Goal: Task Accomplishment & Management: Use online tool/utility

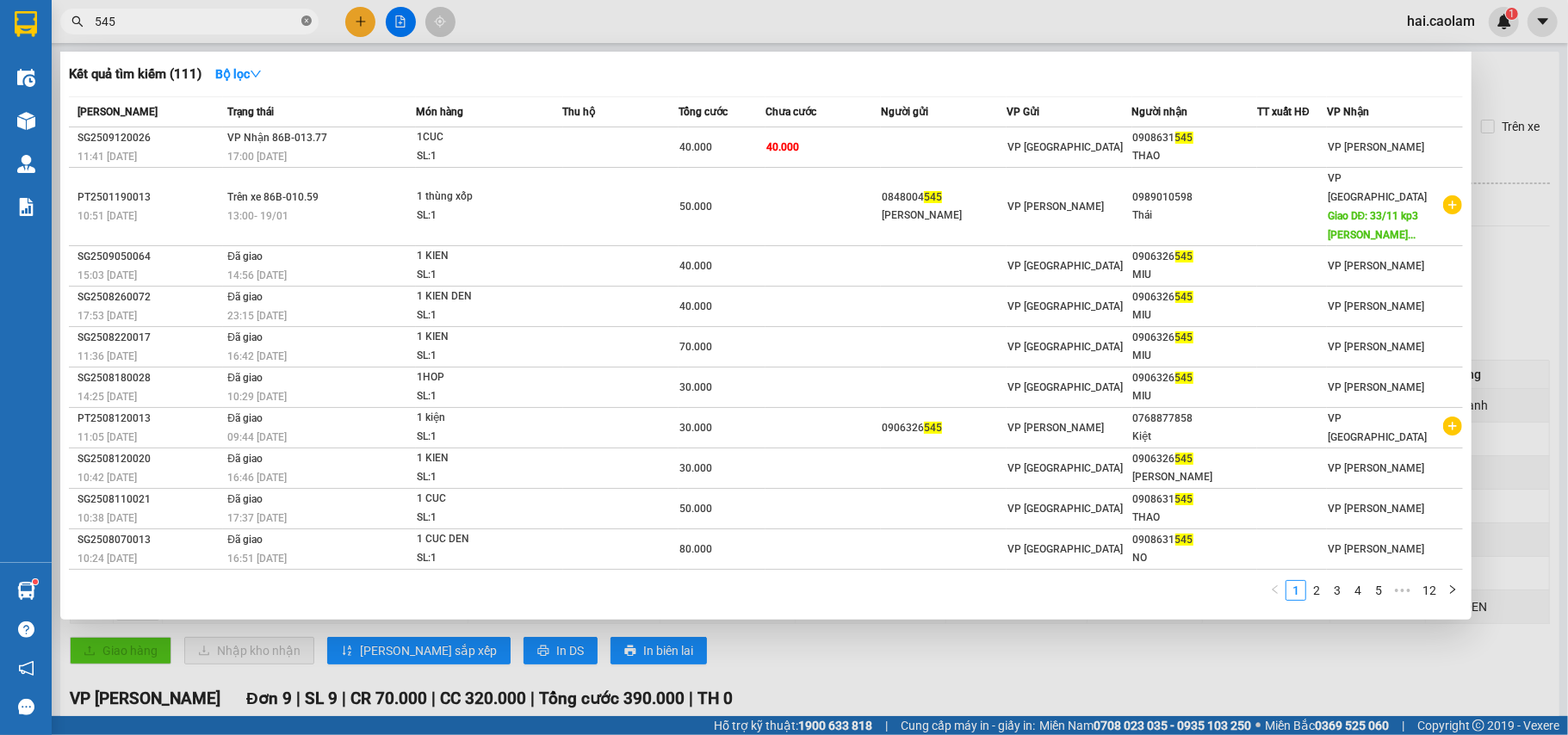
click at [309, 26] on icon "close-circle" at bounding box center [307, 20] width 11 height 11
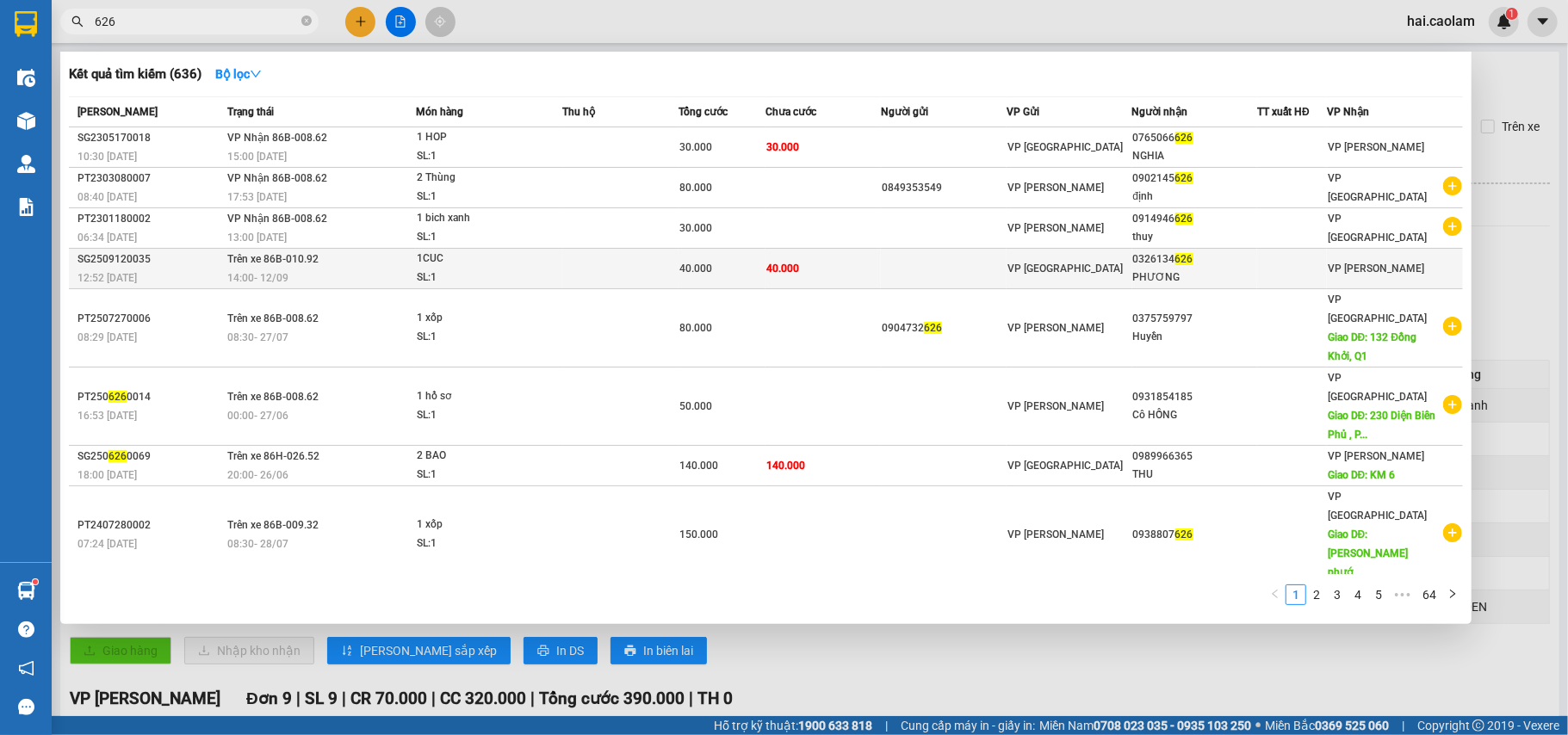
type input "626"
click at [694, 264] on span "40.000" at bounding box center [696, 269] width 33 height 12
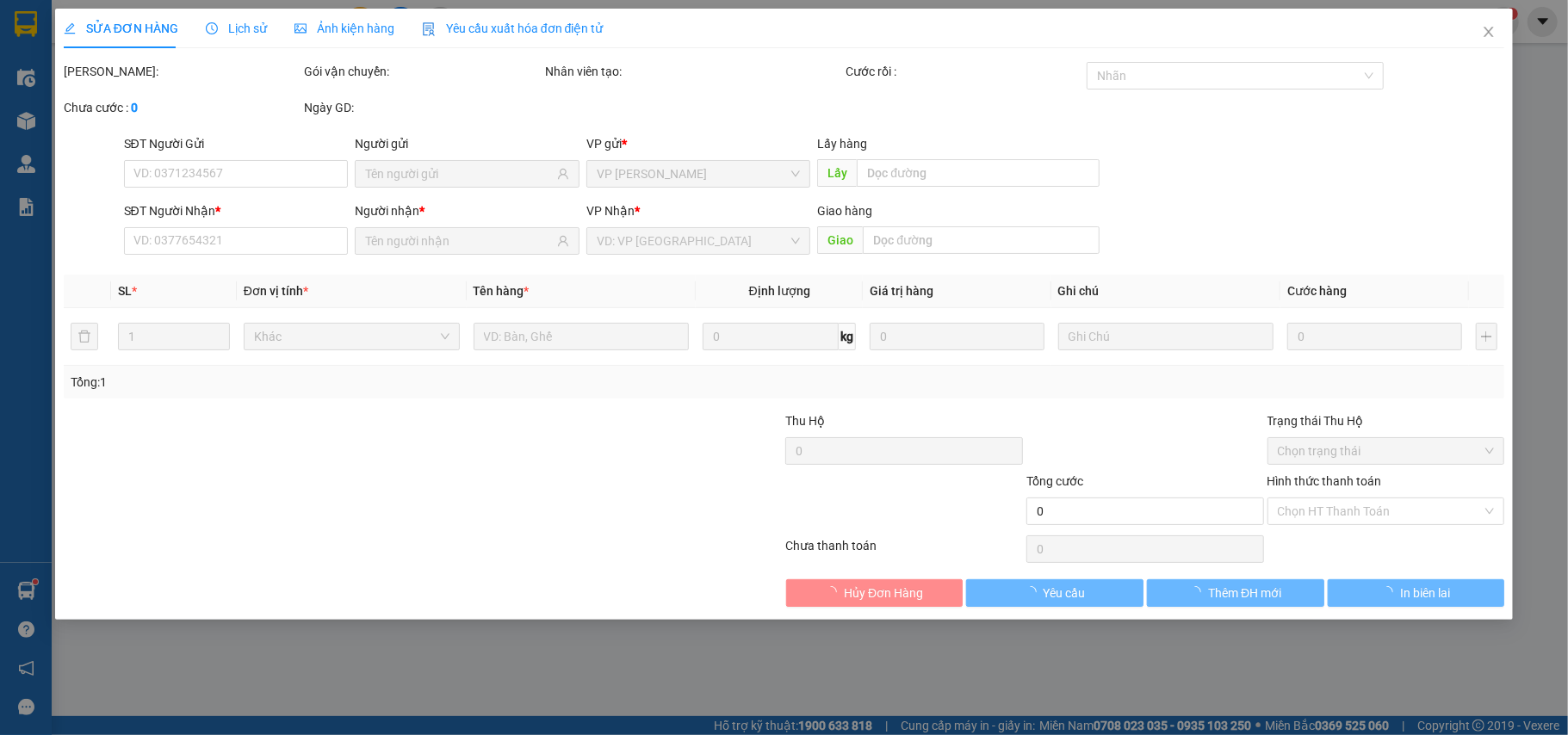
type input "0326134626"
type input "PHƯƠNG"
type input "40.000"
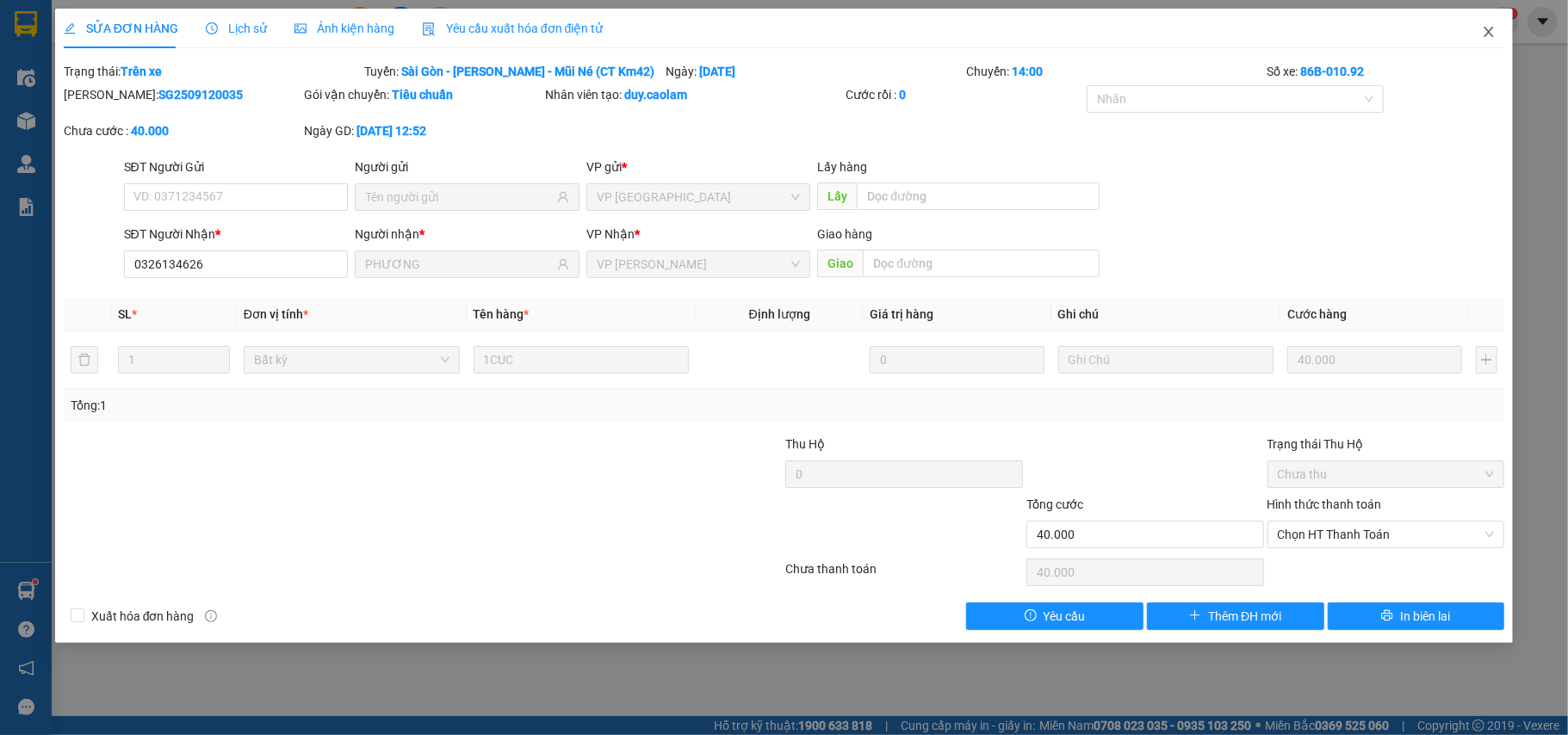
click at [1486, 26] on icon "close" at bounding box center [1488, 32] width 14 height 14
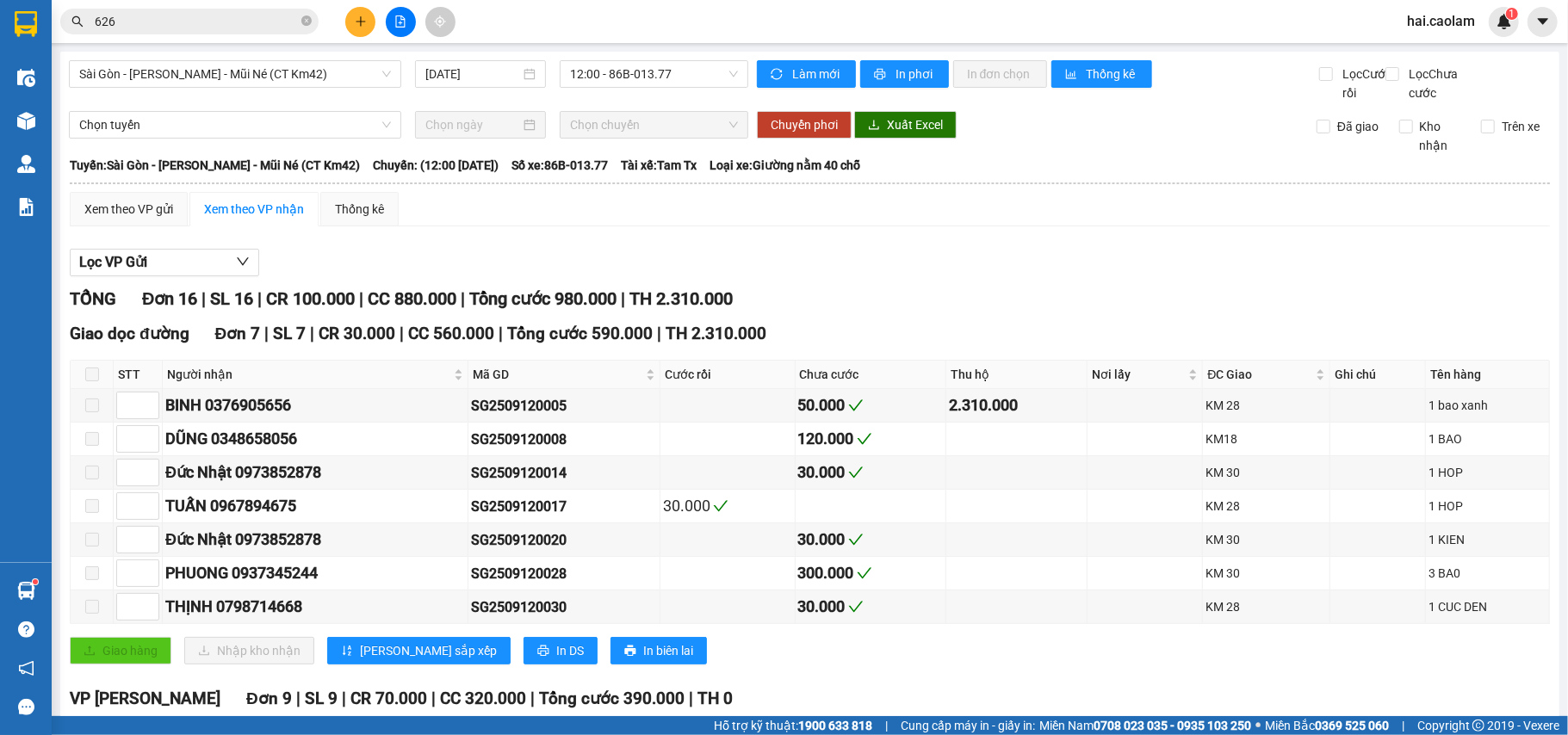
drag, startPoint x: 402, startPoint y: 26, endPoint x: 541, endPoint y: 98, distance: 156.5
click at [541, 98] on section "Kết quả tìm kiếm ( 636 ) Bộ lọc Mã ĐH Trạng thái Món hàng Thu hộ Tổng cước Chưa…" at bounding box center [784, 368] width 1568 height 735
click at [586, 77] on span "12:00 - 86B-013.77" at bounding box center [654, 74] width 168 height 26
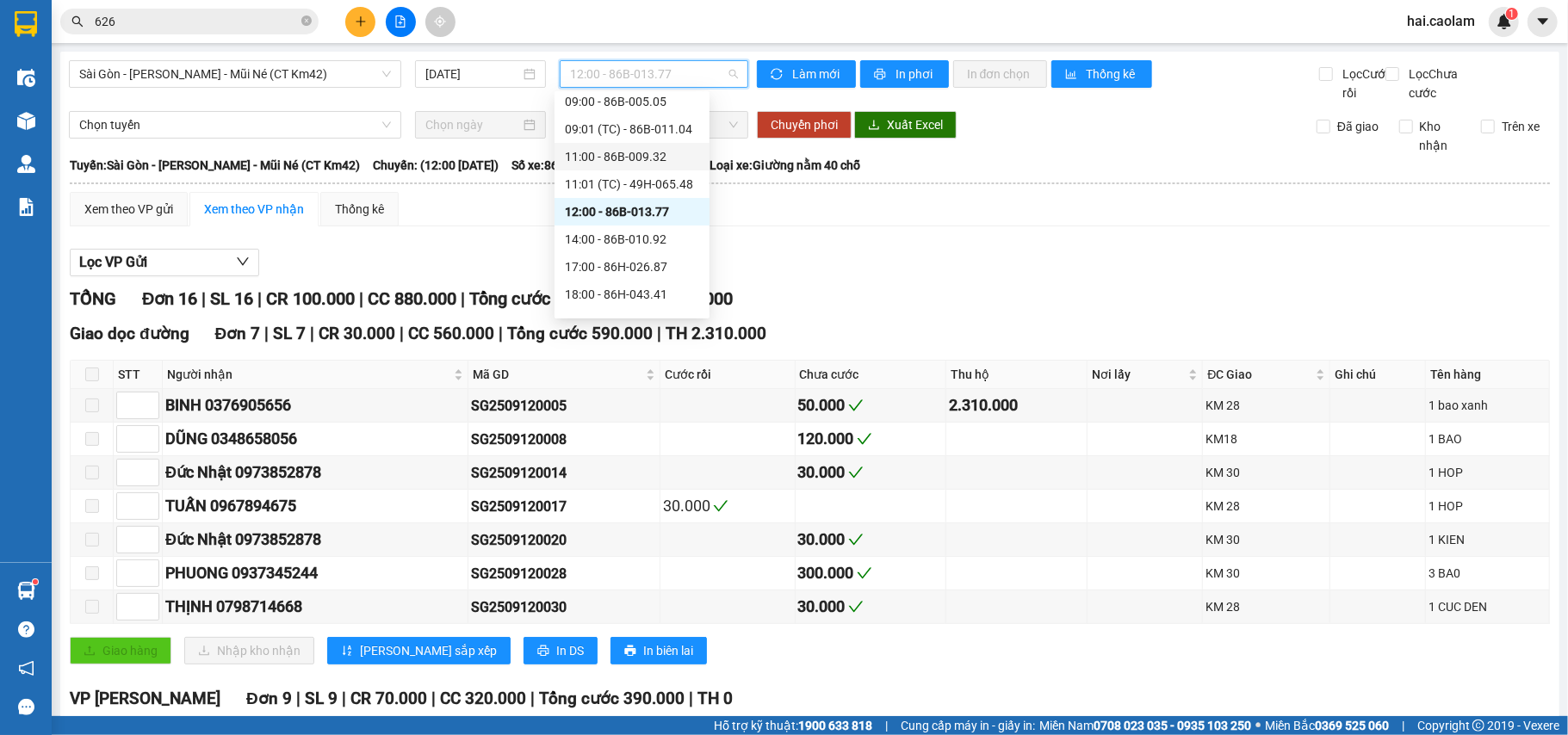
scroll to position [248, 0]
click at [642, 186] on div "14:00 - 86B-010.92" at bounding box center [632, 191] width 134 height 19
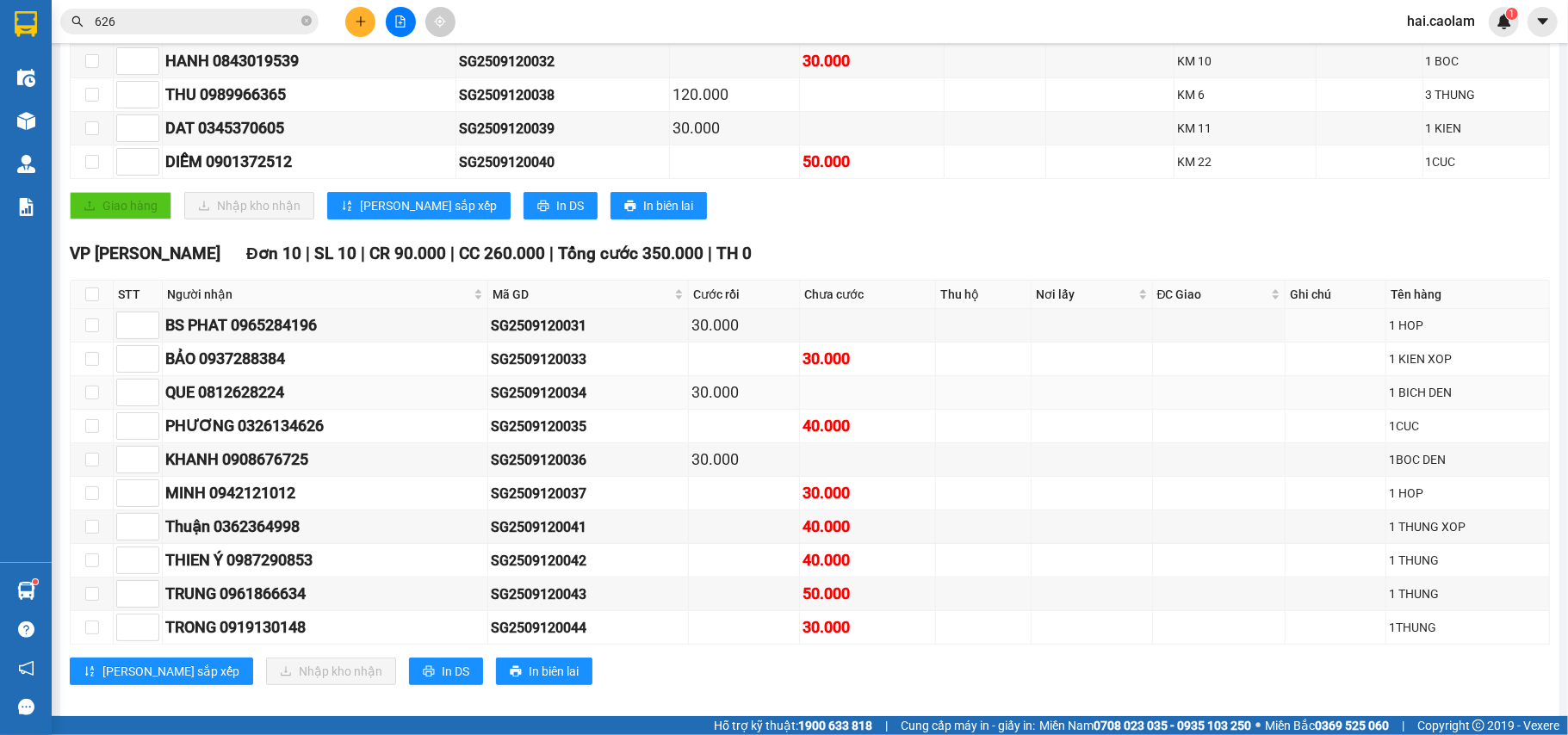
scroll to position [395, 0]
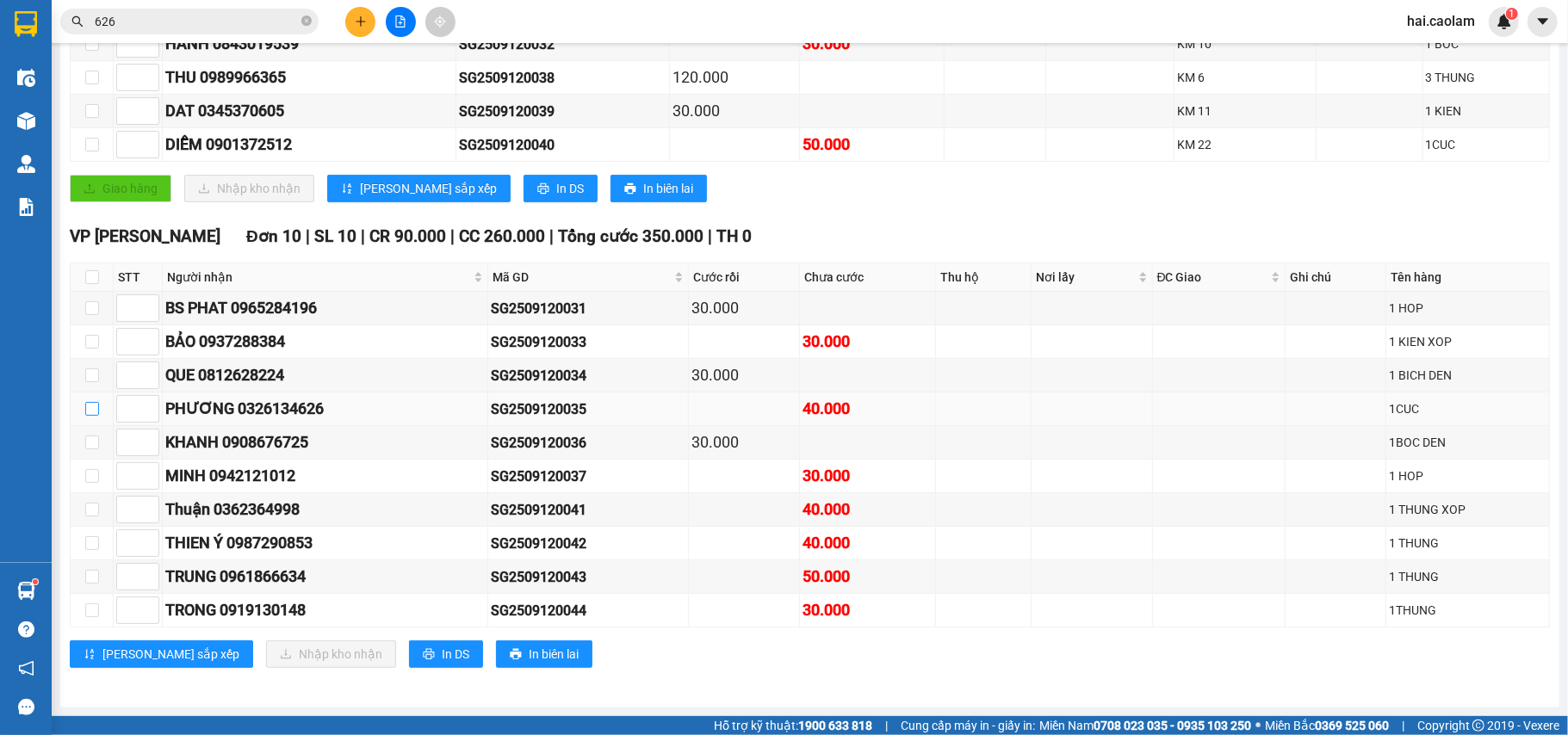
click at [89, 402] on input "checkbox" at bounding box center [92, 408] width 14 height 14
checkbox input "true"
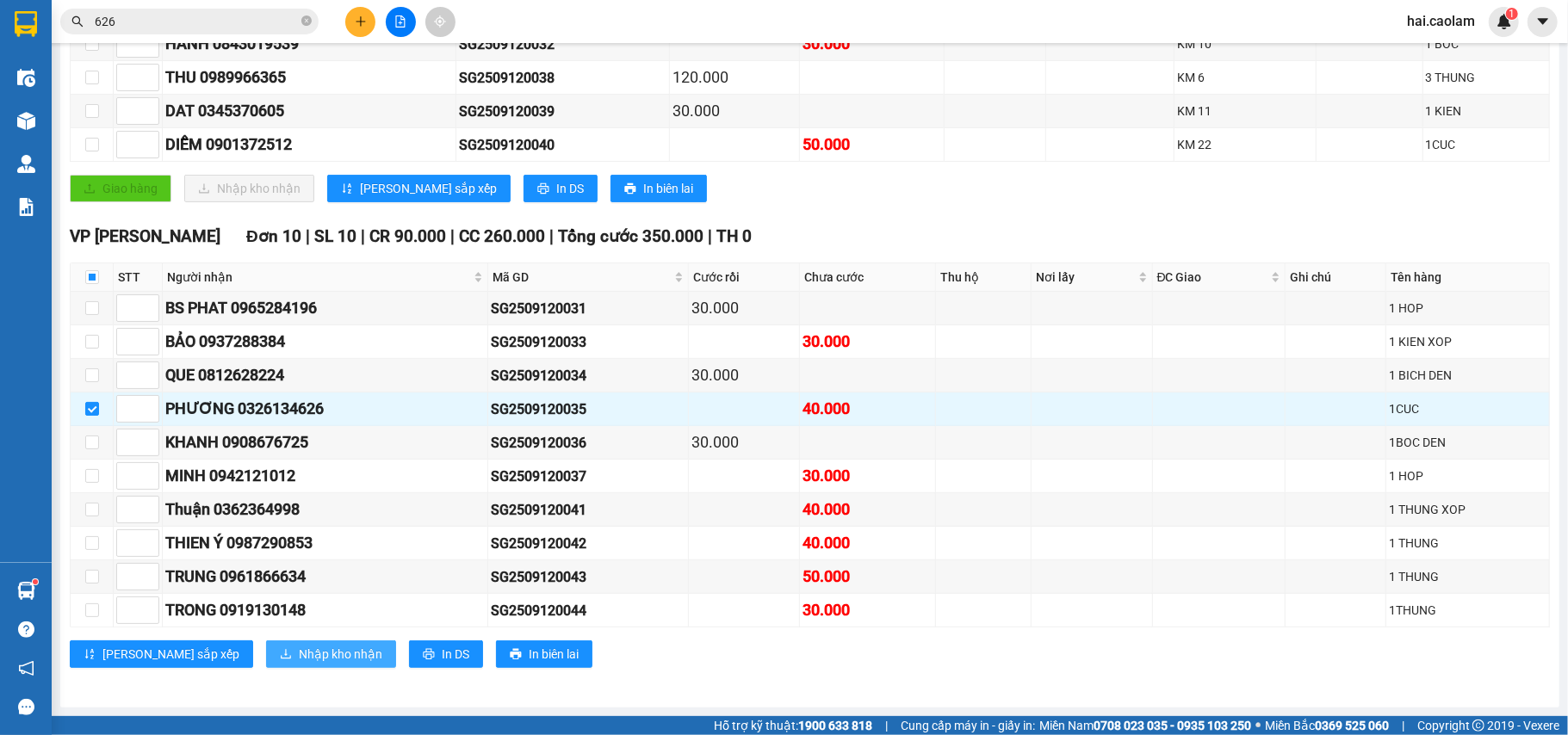
click at [299, 661] on span "Nhập kho nhận" at bounding box center [341, 655] width 83 height 19
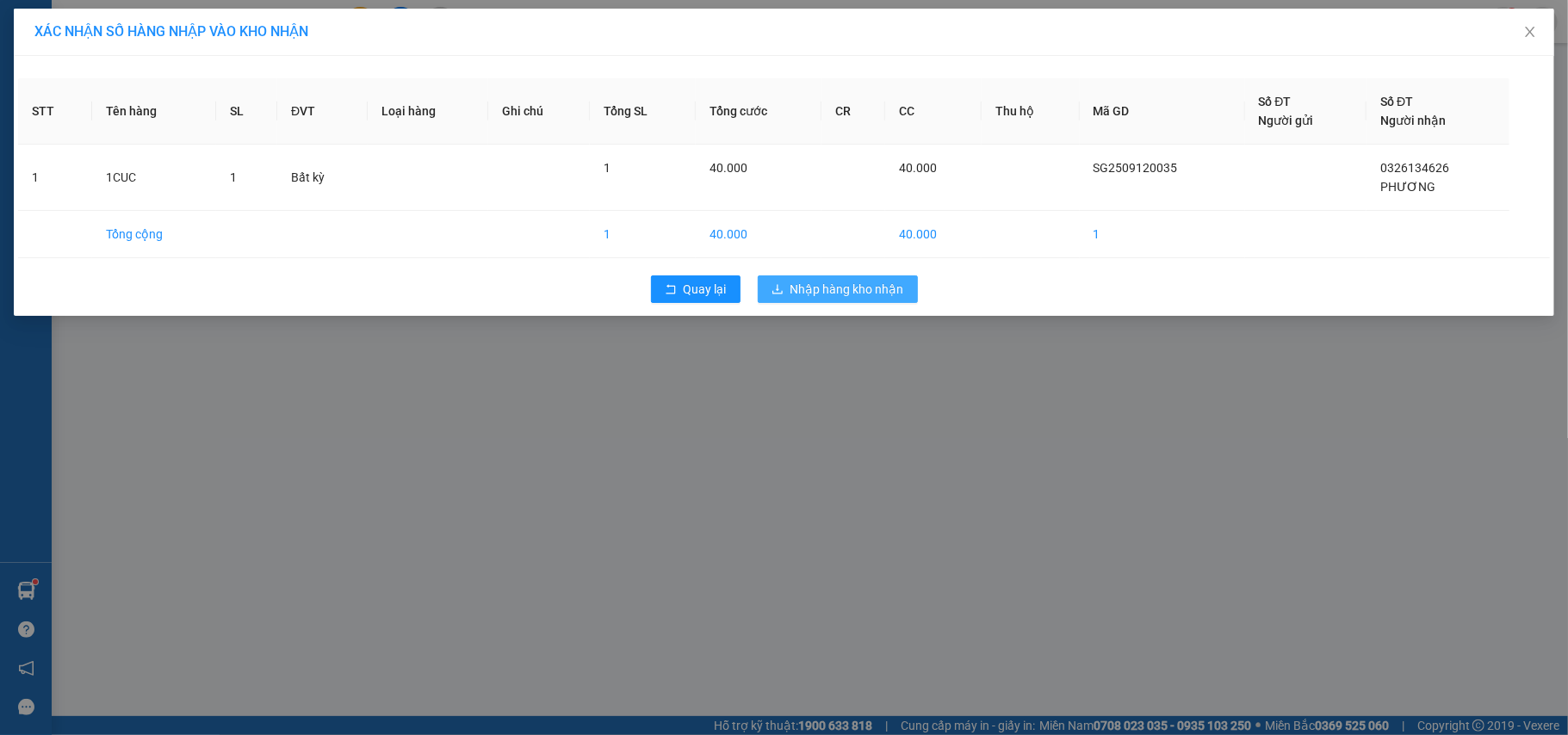
click at [882, 290] on span "Nhập hàng kho nhận" at bounding box center [847, 289] width 114 height 19
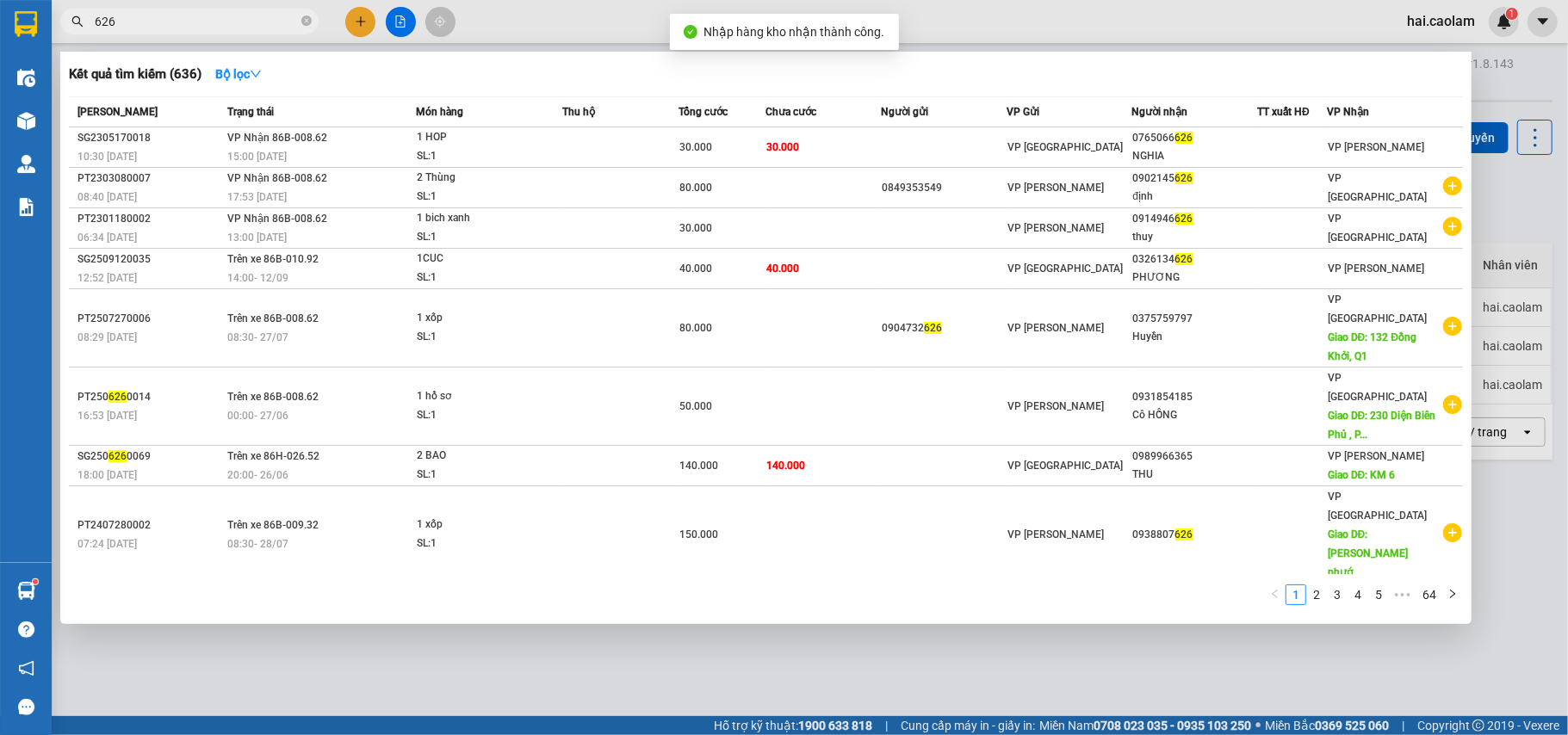
click at [211, 29] on input "626" at bounding box center [196, 21] width 203 height 19
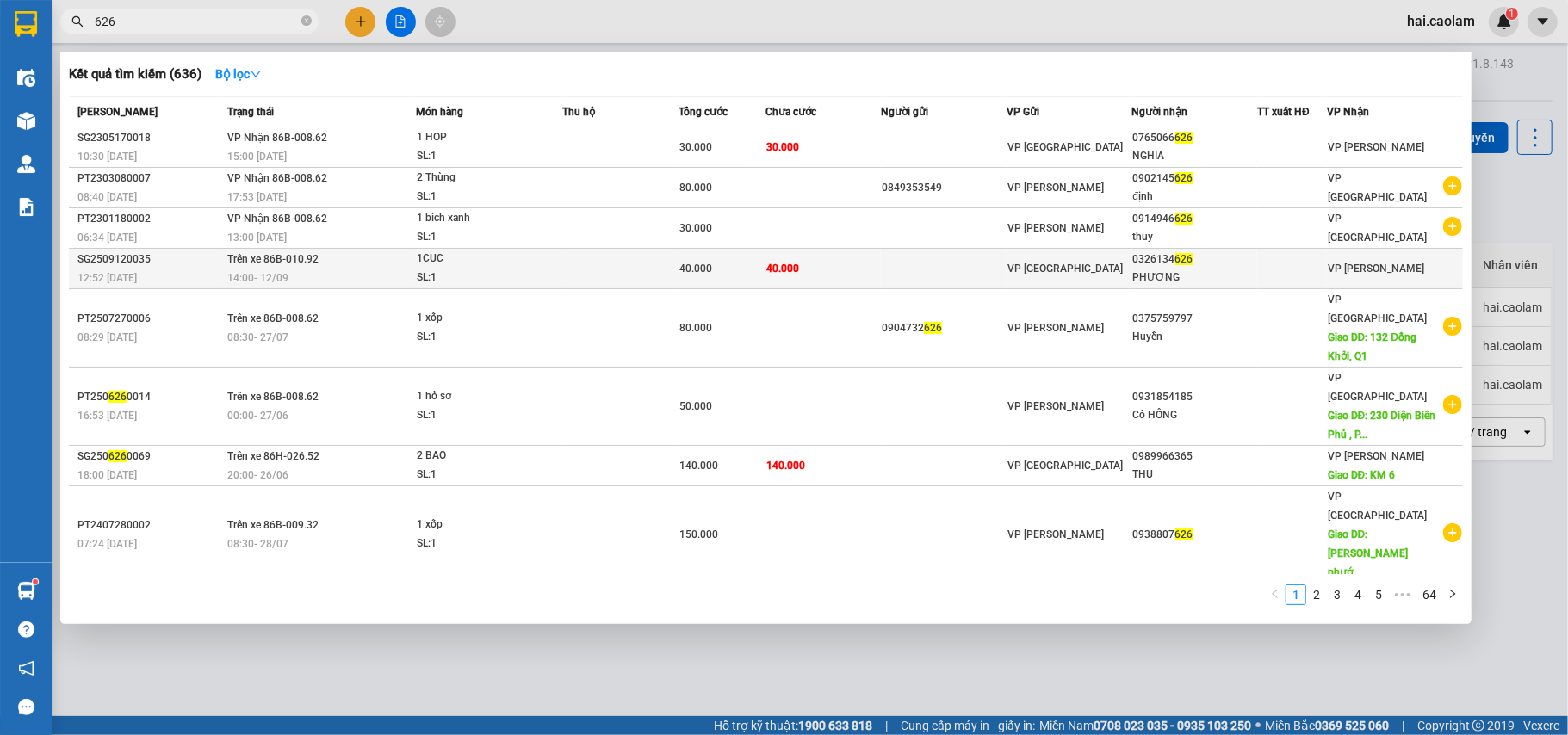
click at [629, 262] on td at bounding box center [620, 270] width 115 height 41
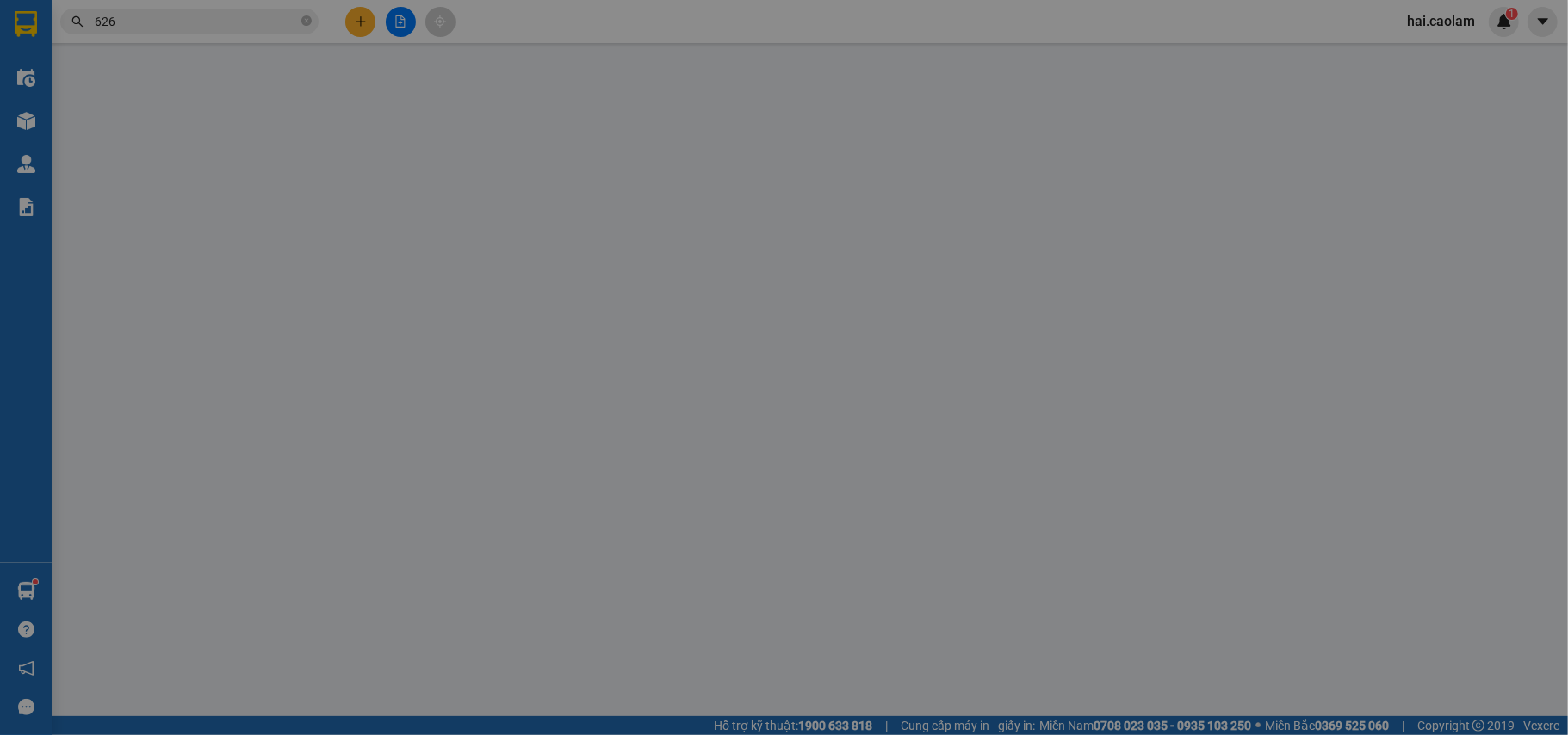
type input "0326134626"
type input "PHƯƠNG"
type input "40.000"
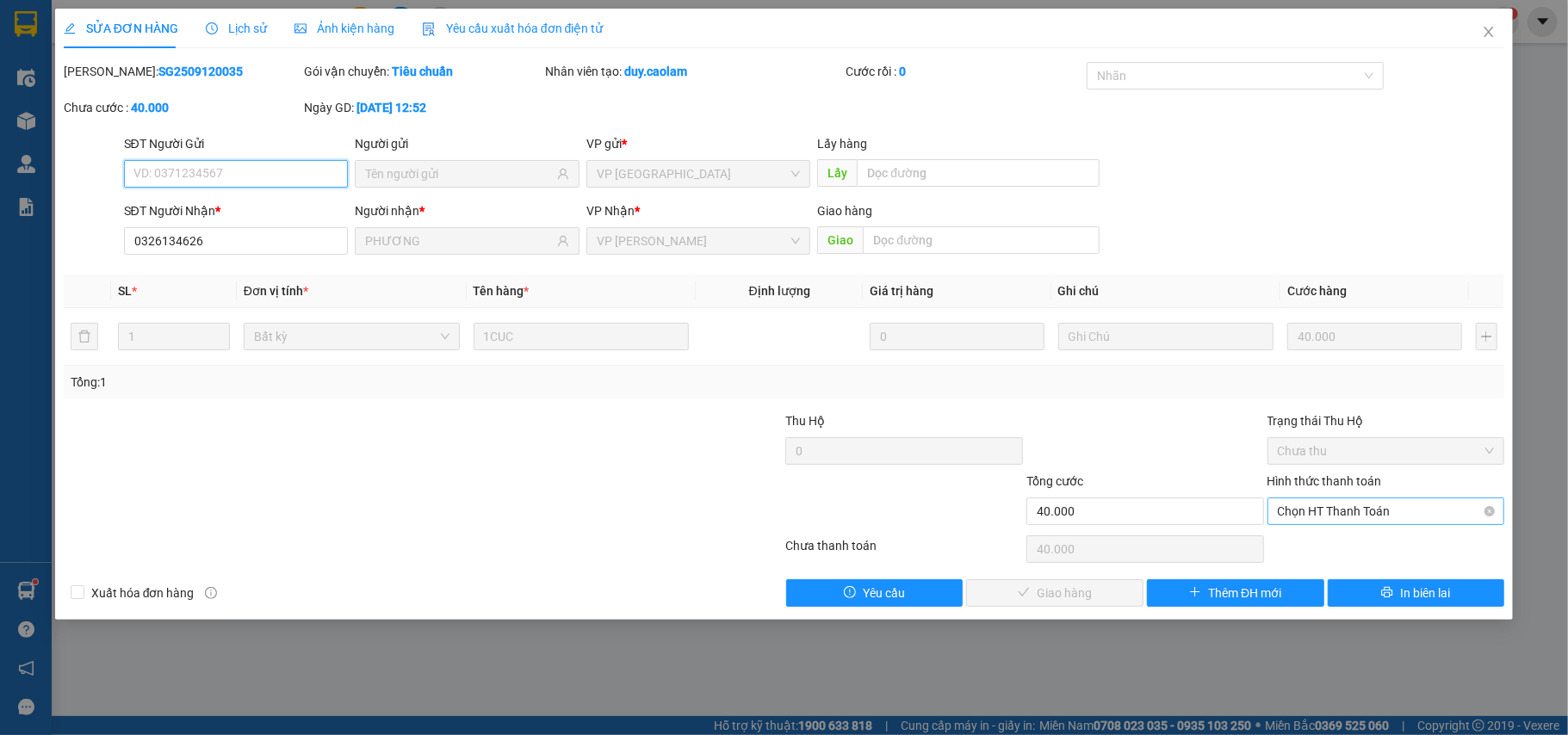
click at [1324, 521] on span "Chọn HT Thanh Toán" at bounding box center [1387, 511] width 217 height 26
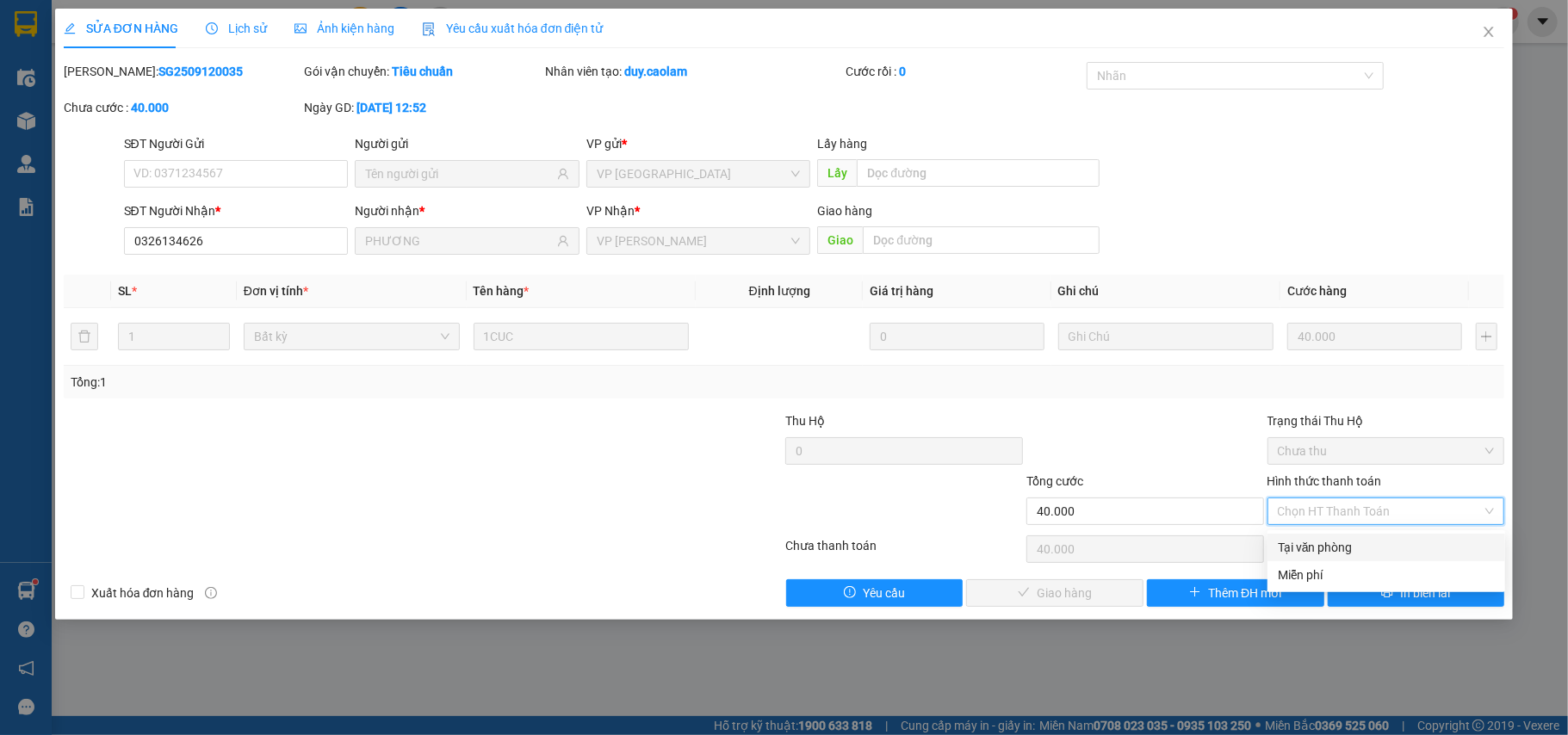
click at [1291, 541] on div "Tại văn phòng" at bounding box center [1387, 548] width 217 height 19
type input "0"
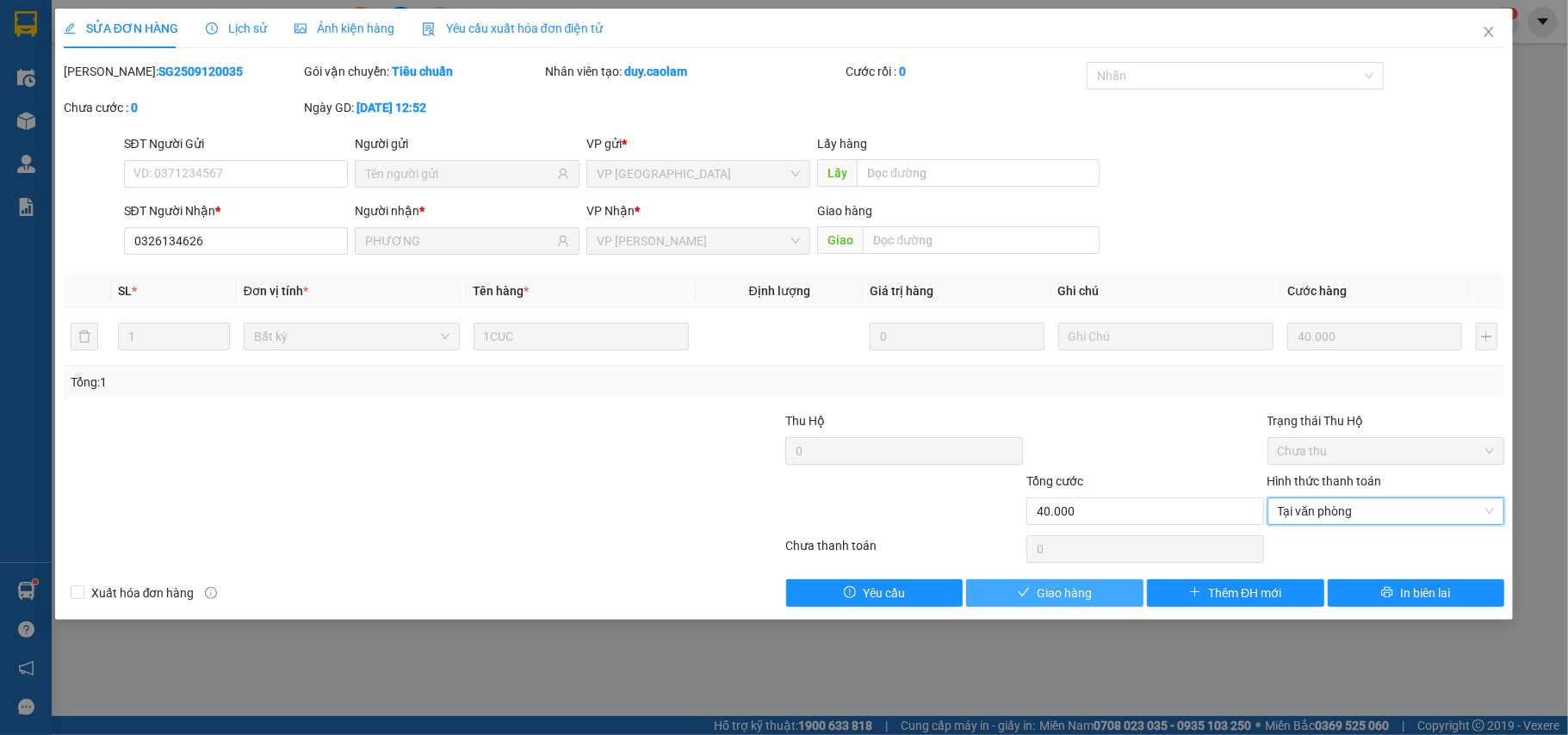
click at [1089, 591] on span "Giao hàng" at bounding box center [1064, 593] width 55 height 19
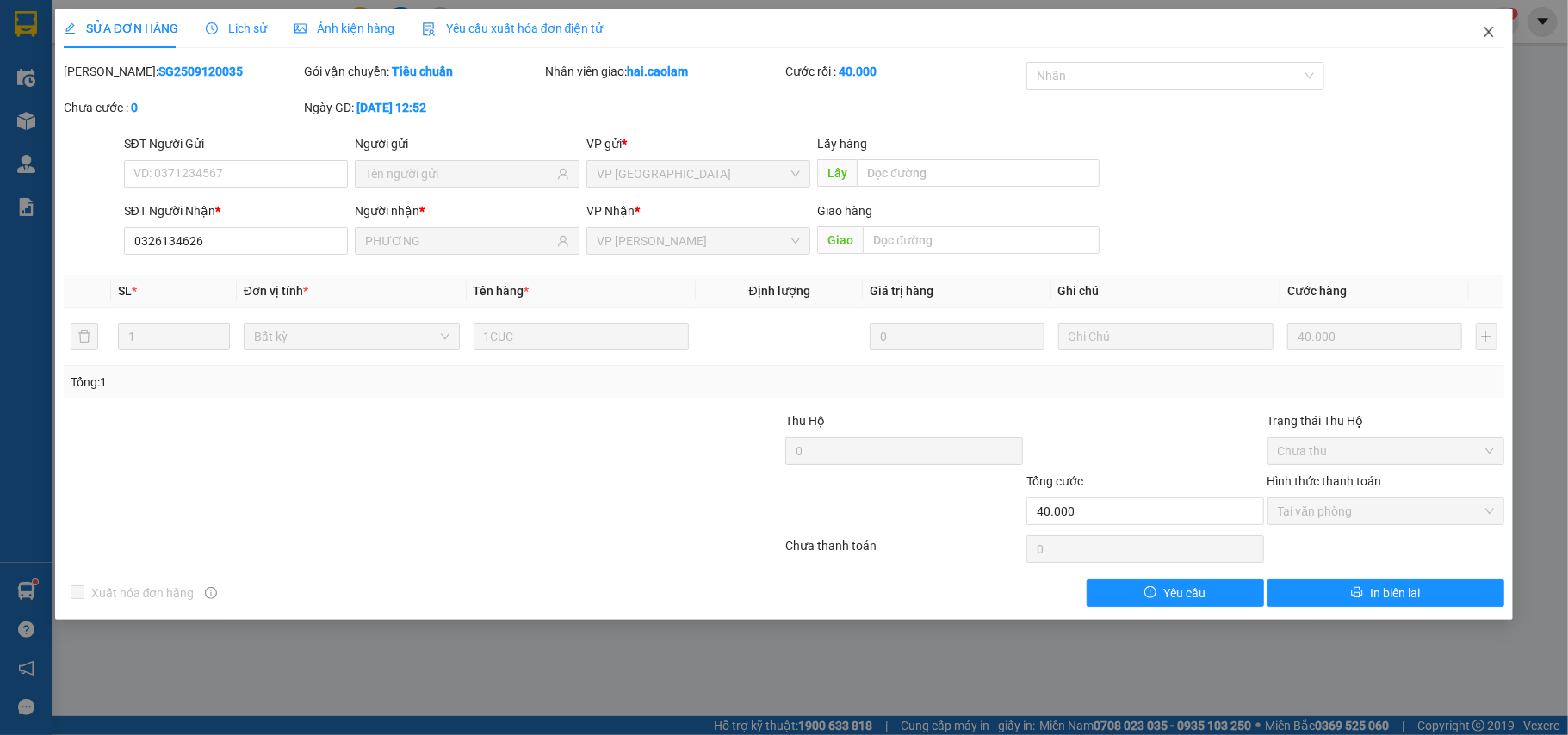
click at [1491, 26] on icon "close" at bounding box center [1488, 32] width 14 height 14
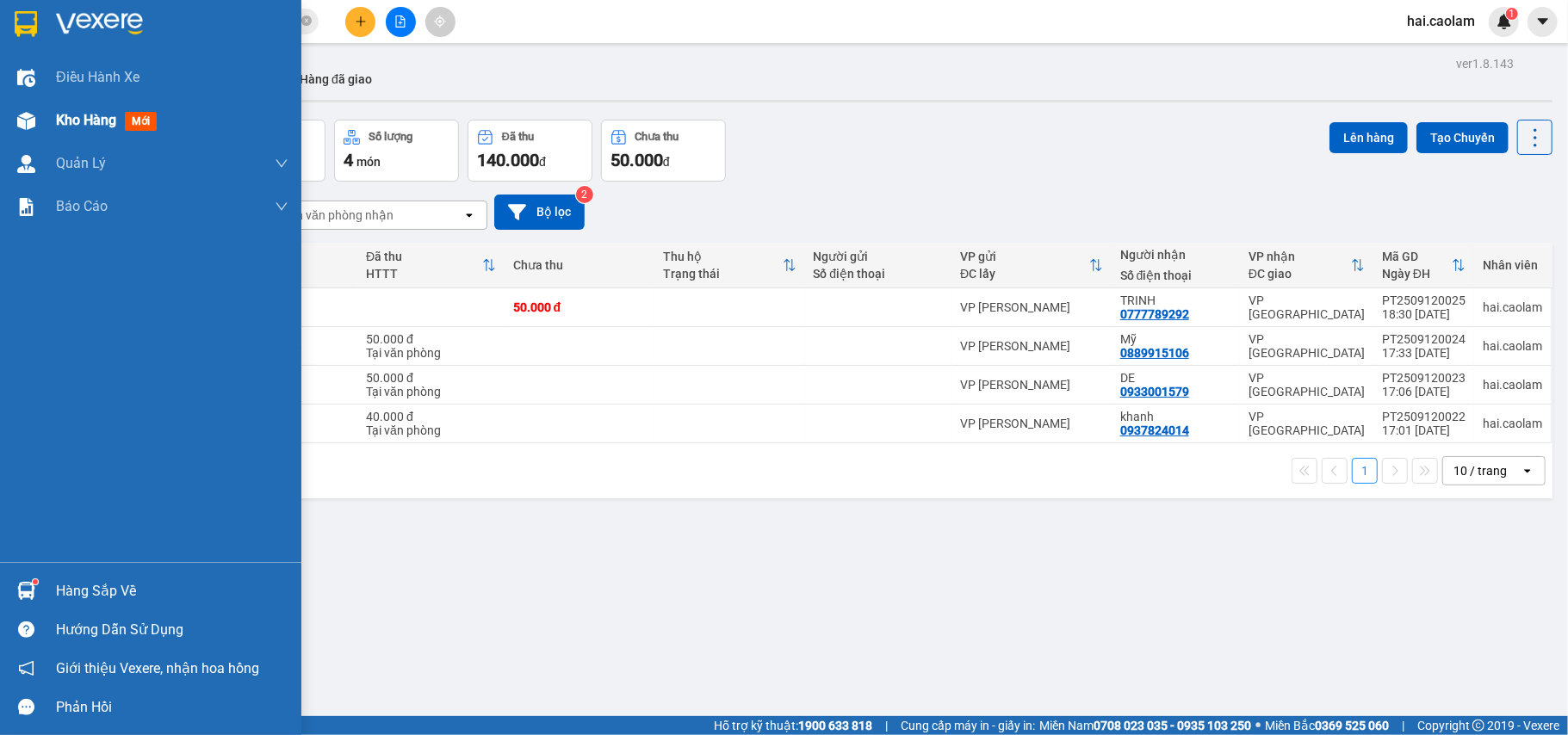
click at [42, 111] on div "Kho hàng mới" at bounding box center [150, 120] width 302 height 43
